Goal: Task Accomplishment & Management: Manage account settings

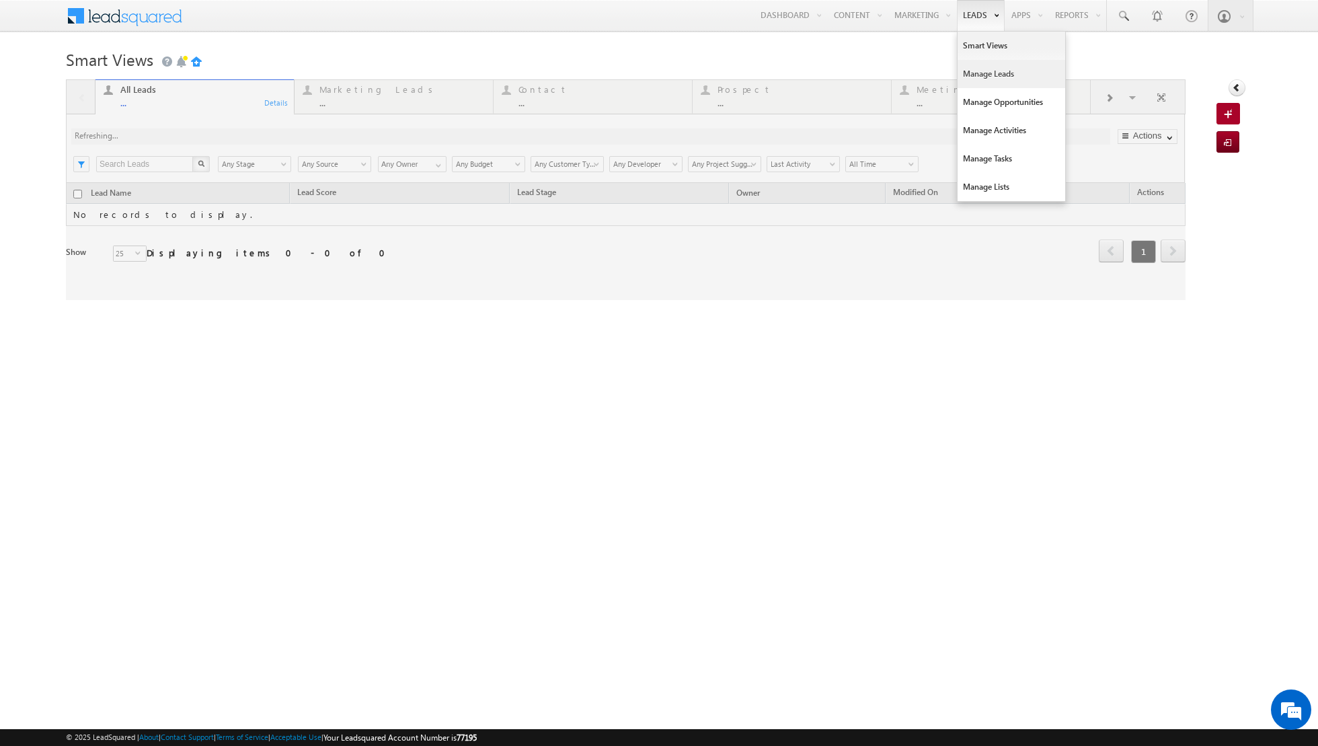
click at [973, 79] on link "Manage Leads" at bounding box center [1012, 74] width 108 height 28
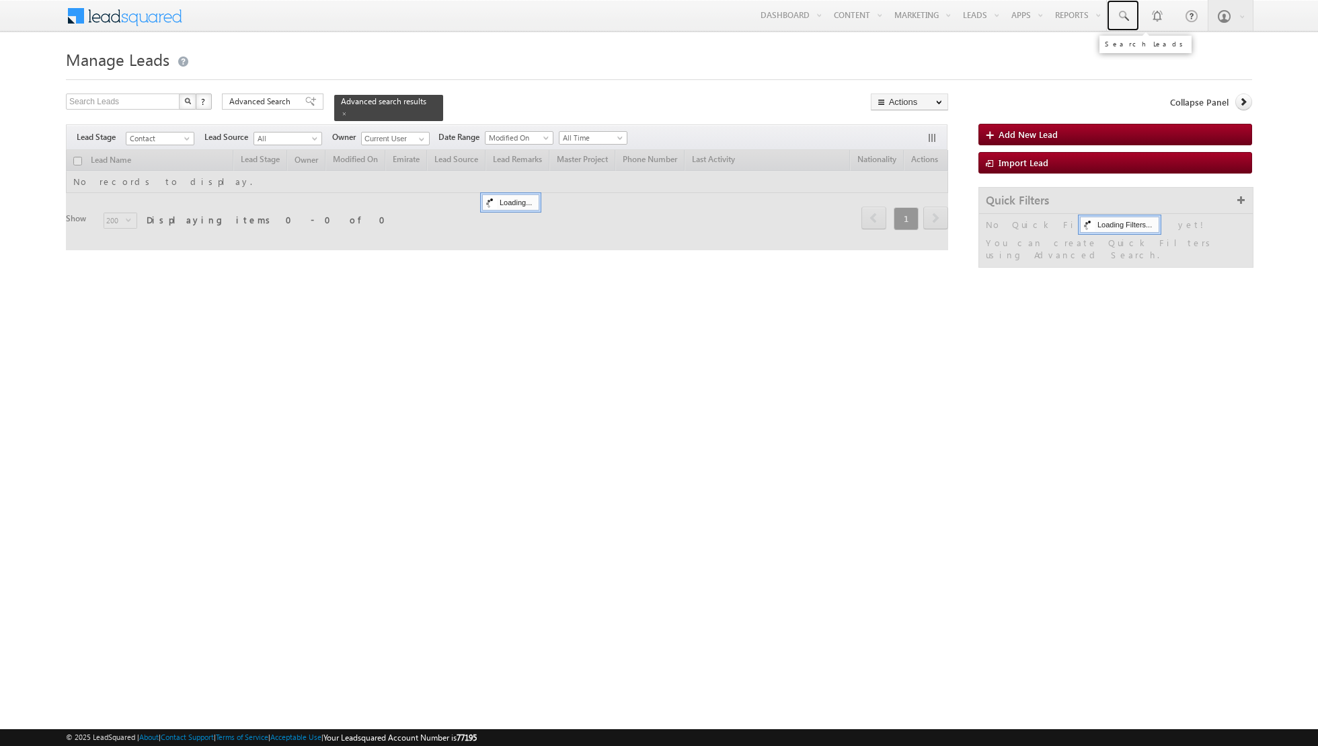
click at [1124, 13] on span at bounding box center [1122, 15] width 13 height 13
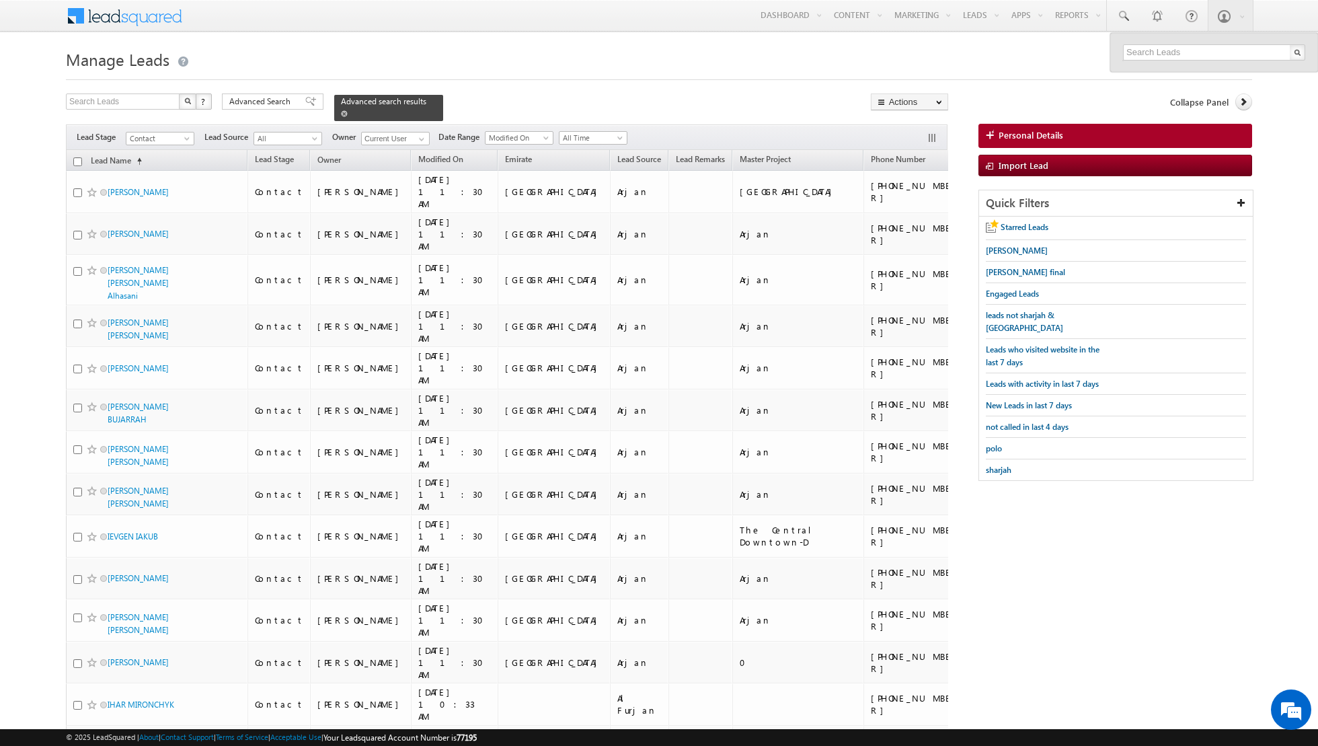
click at [341, 114] on span at bounding box center [344, 113] width 7 height 7
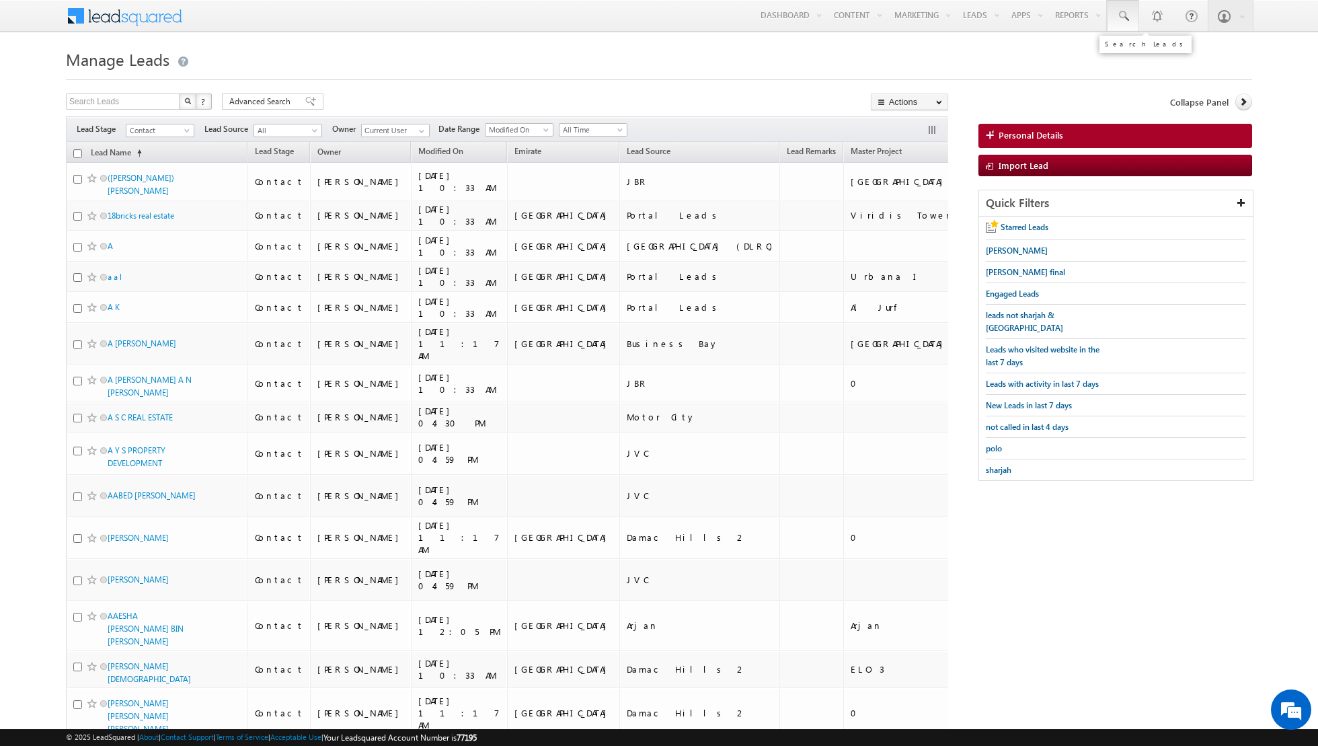
click at [1126, 18] on span at bounding box center [1122, 15] width 13 height 13
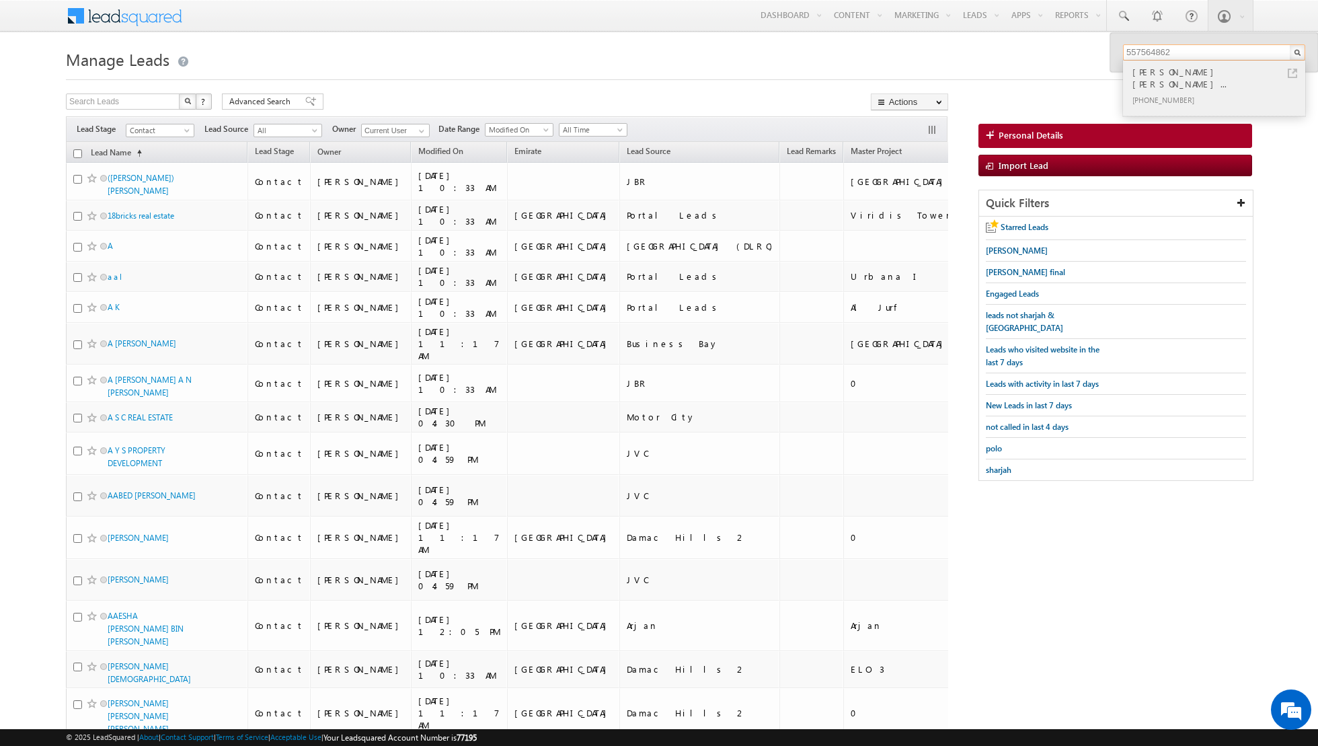
type input "557564862"
click at [1203, 91] on div "[PHONE_NUMBER]" at bounding box center [1220, 99] width 180 height 16
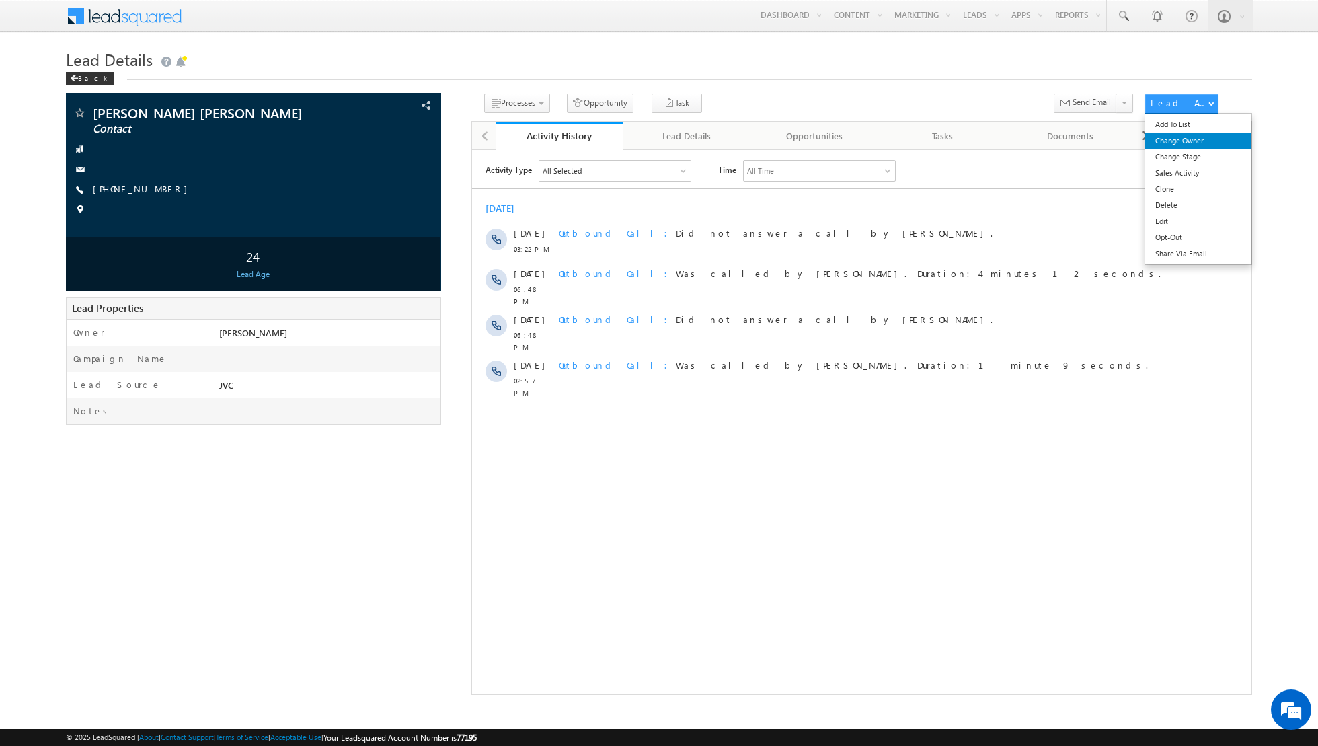
click at [1186, 143] on link "Change Owner" at bounding box center [1198, 140] width 107 height 16
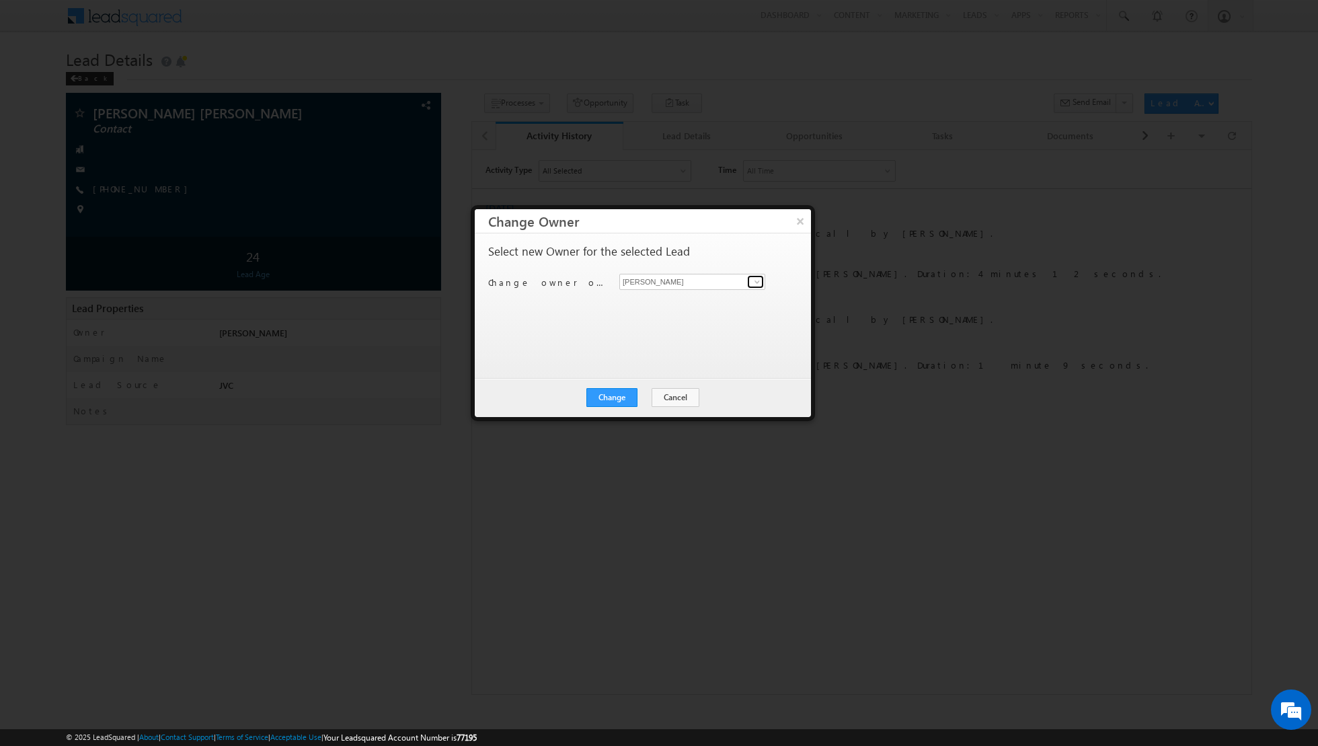
click at [761, 284] on span at bounding box center [757, 281] width 11 height 11
click at [679, 324] on link "Isha Mehndiratta isha.mehndiratta@indglobal.ae" at bounding box center [692, 326] width 146 height 26
type input "[PERSON_NAME]"
click at [619, 395] on button "Change" at bounding box center [611, 397] width 51 height 19
click at [638, 395] on button "Close" at bounding box center [644, 397] width 43 height 19
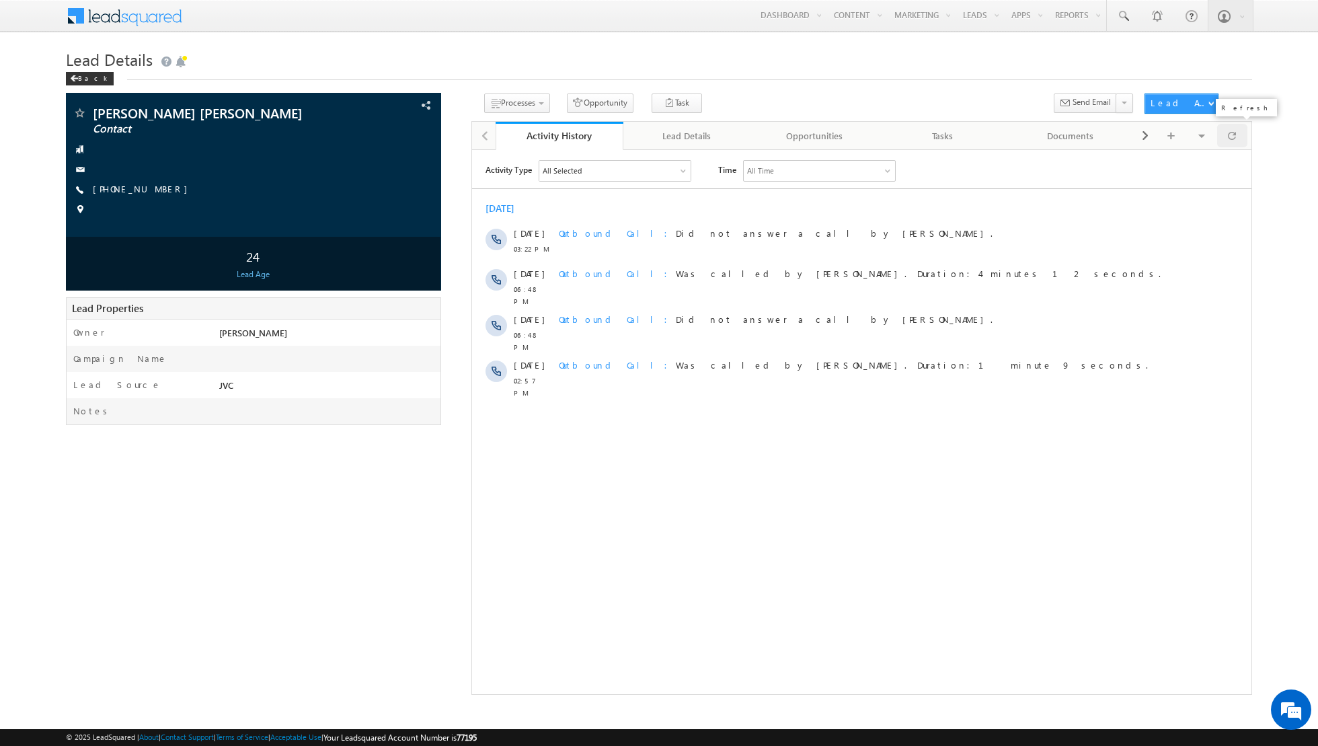
click at [1229, 139] on span at bounding box center [1232, 136] width 8 height 24
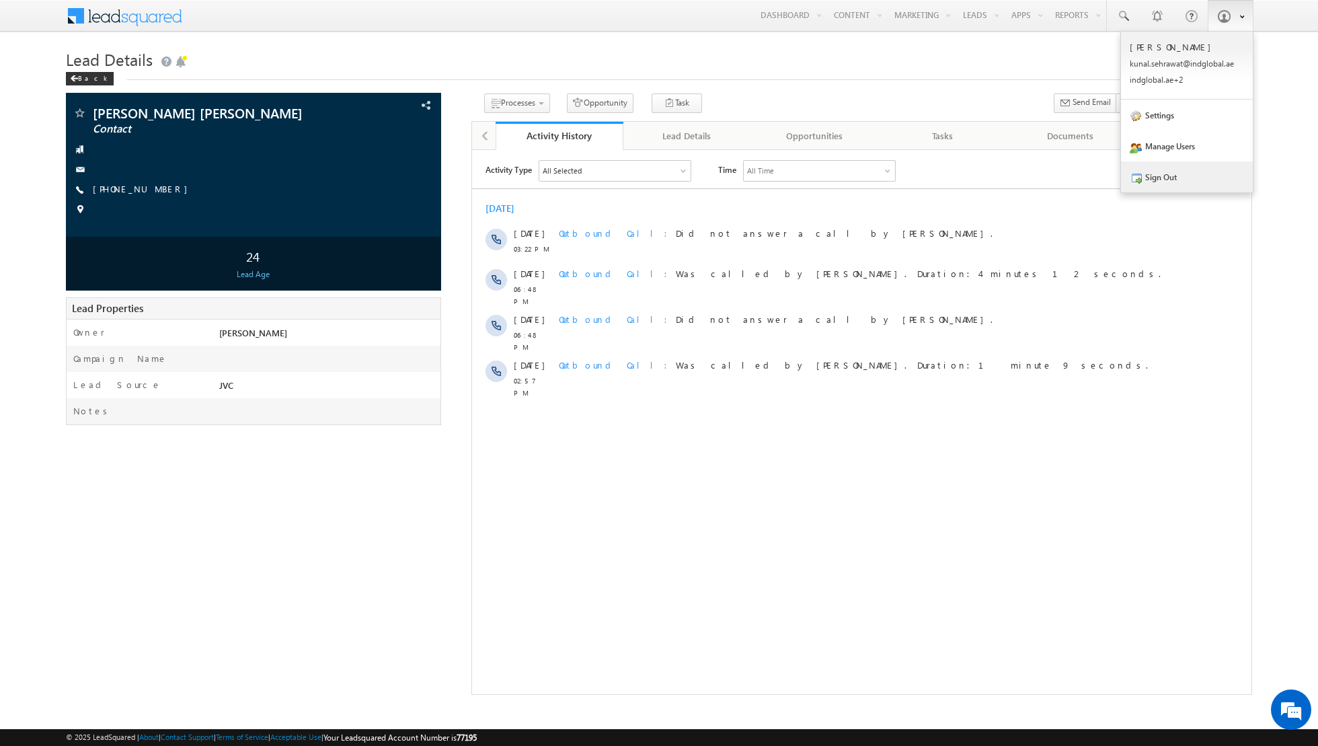
click at [1162, 173] on link "Sign Out" at bounding box center [1187, 176] width 132 height 31
